Goal: Task Accomplishment & Management: Complete application form

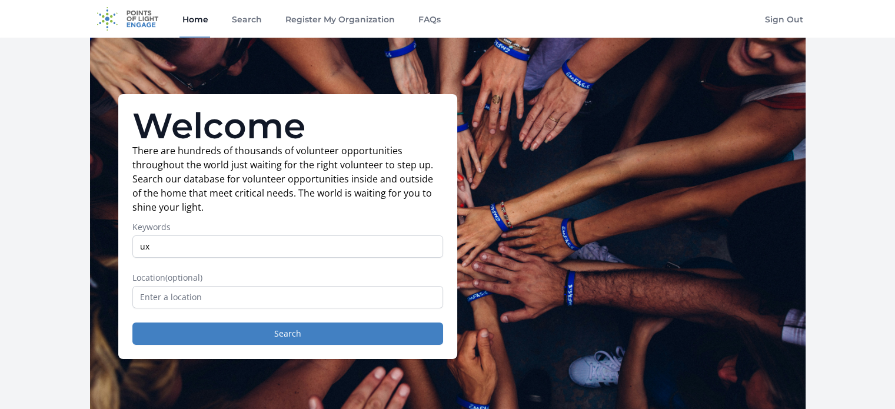
type input "ux design"
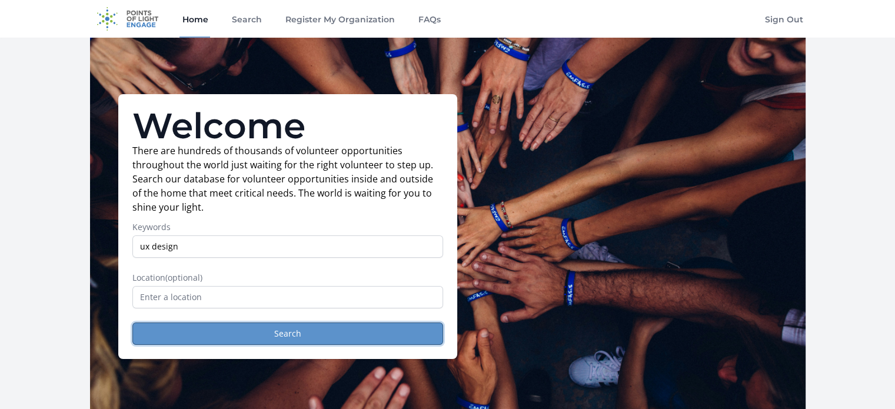
click at [232, 341] on button "Search" at bounding box center [287, 333] width 311 height 22
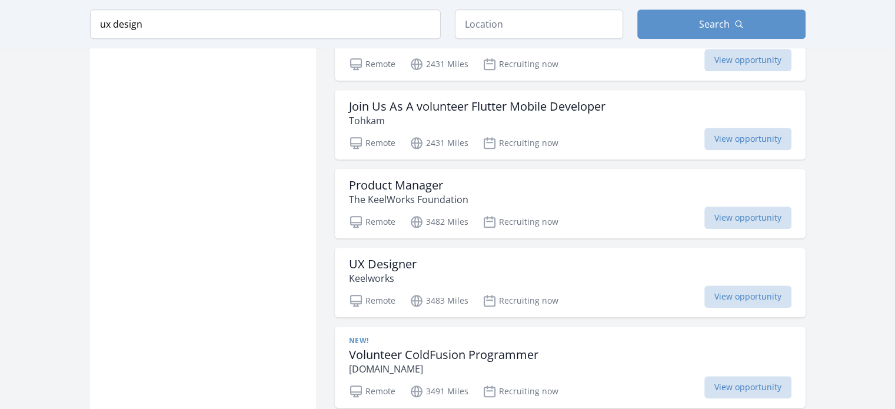
scroll to position [1283, 0]
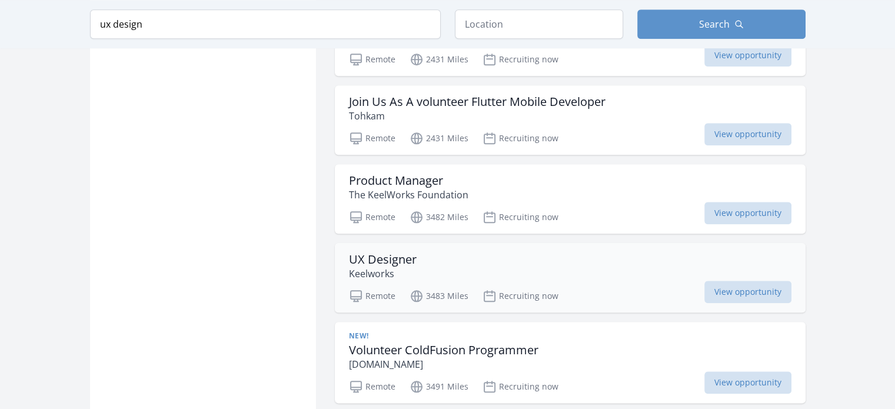
click at [406, 266] on h3 "UX Designer" at bounding box center [383, 259] width 68 height 14
click at [392, 266] on h3 "UX Designer" at bounding box center [383, 259] width 68 height 14
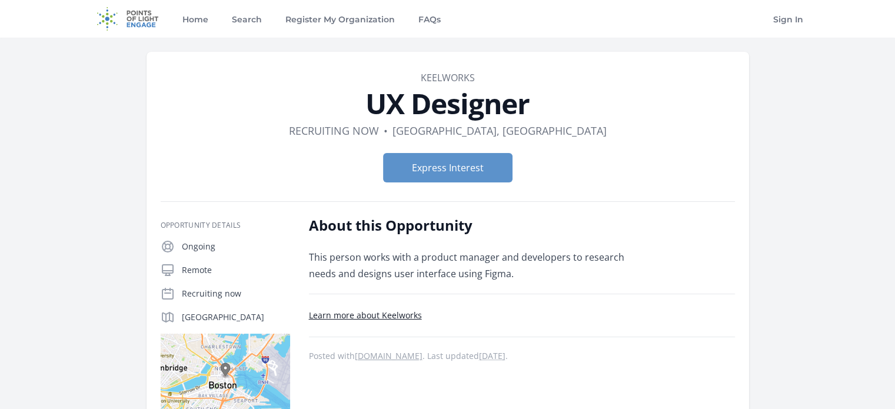
scroll to position [56, 0]
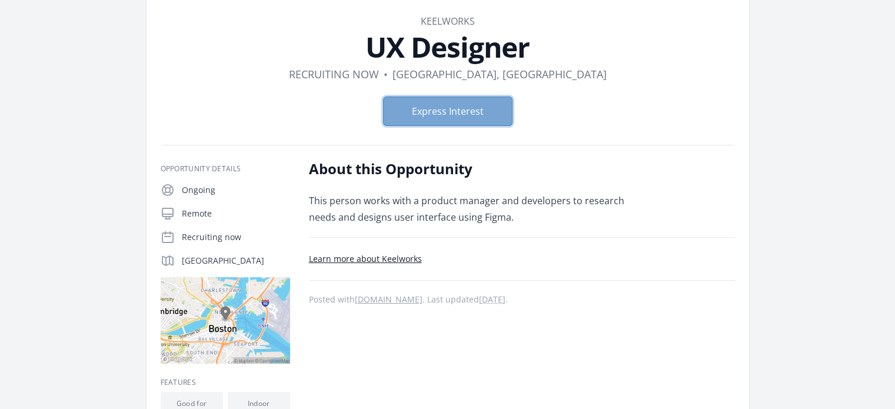
click at [422, 110] on button "Express Interest" at bounding box center [447, 110] width 129 height 29
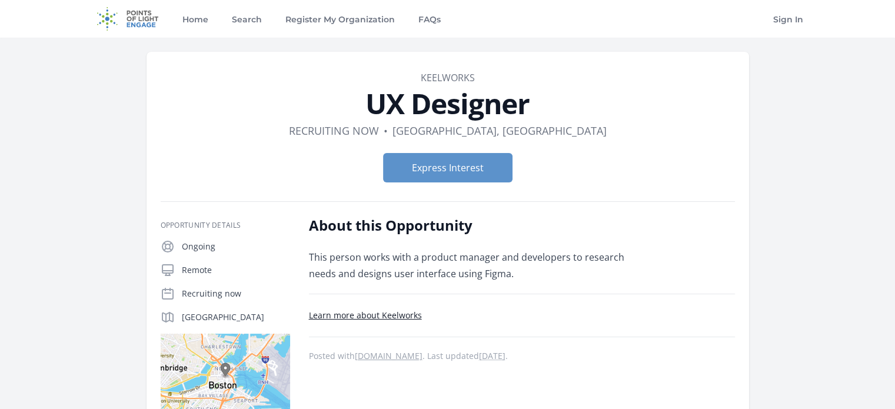
click at [142, 19] on img at bounding box center [128, 19] width 76 height 38
